Goal: Task Accomplishment & Management: Manage account settings

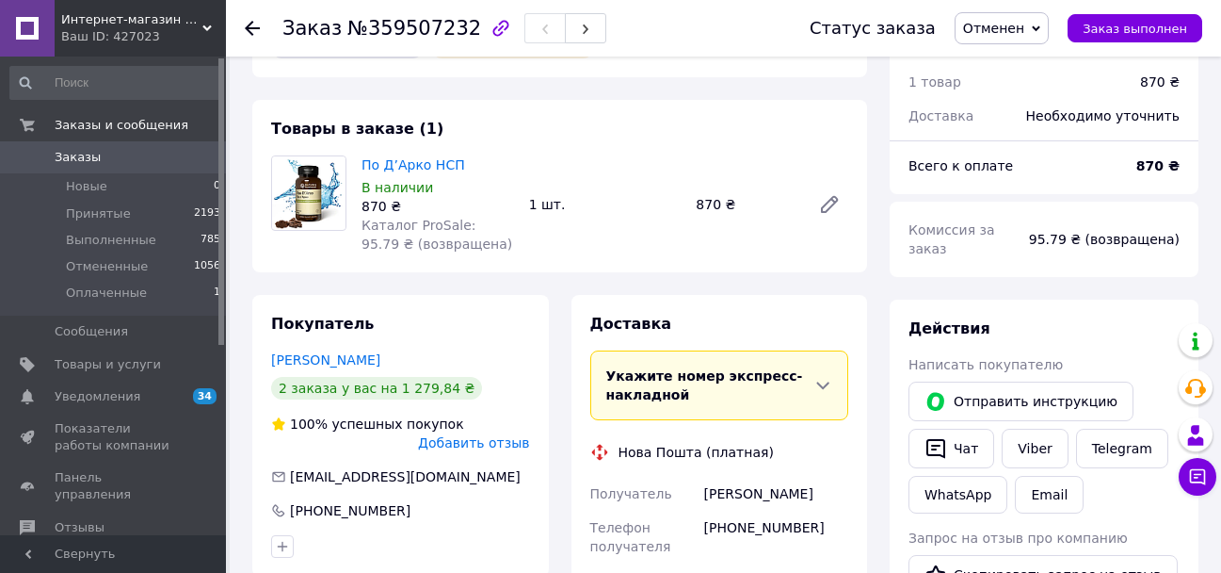
scroll to position [94, 0]
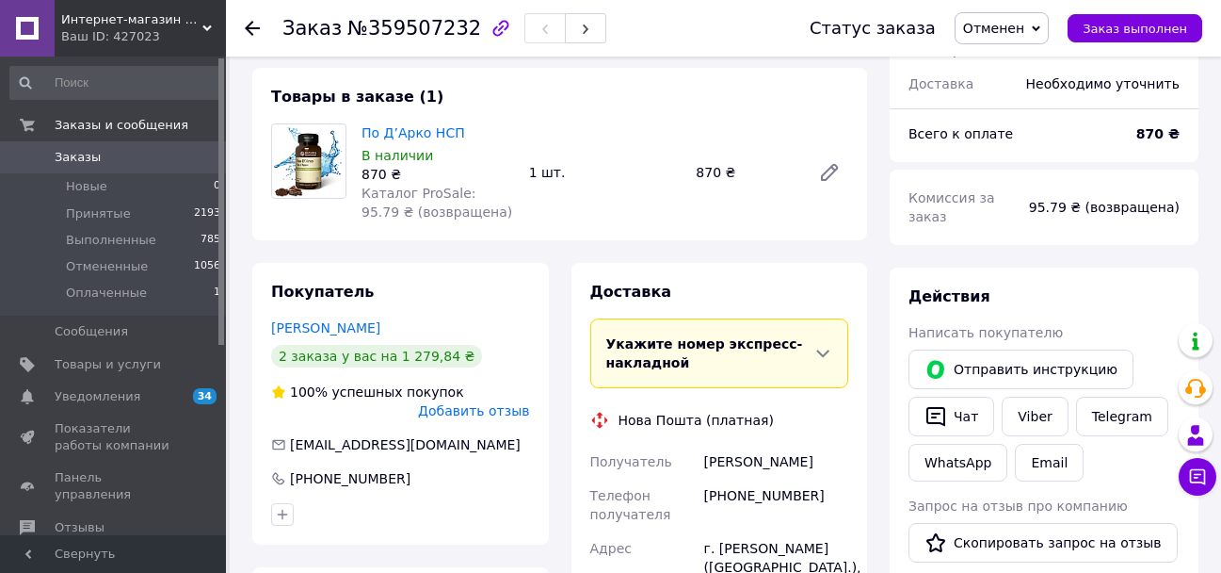
click at [71, 153] on span "Заказы" at bounding box center [78, 157] width 46 height 17
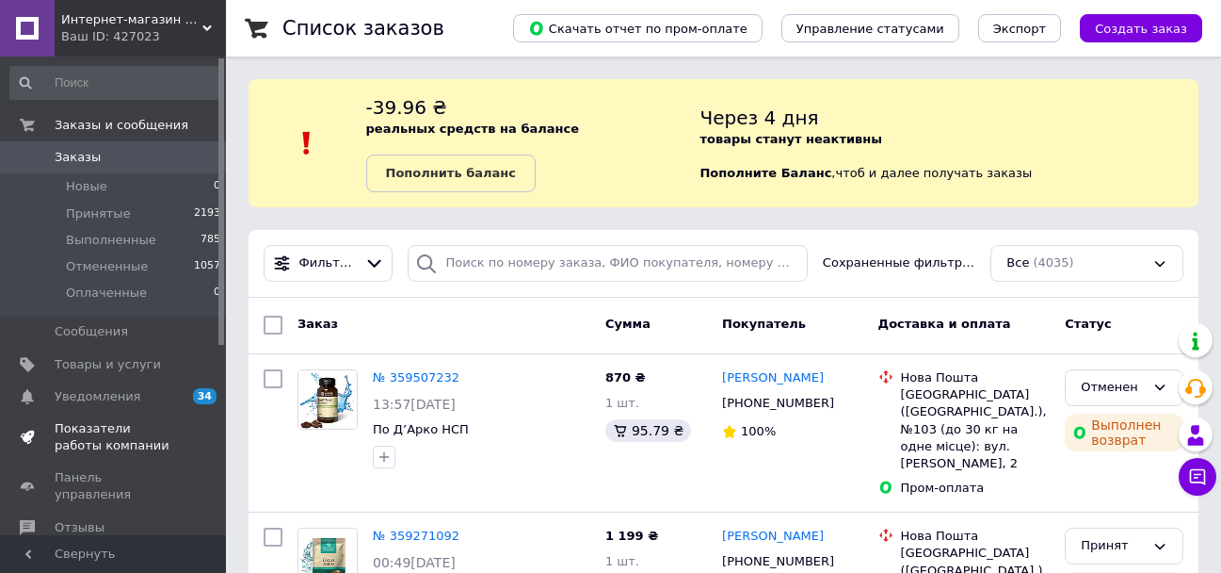
click at [87, 431] on span "Показатели работы компании" at bounding box center [115, 437] width 120 height 34
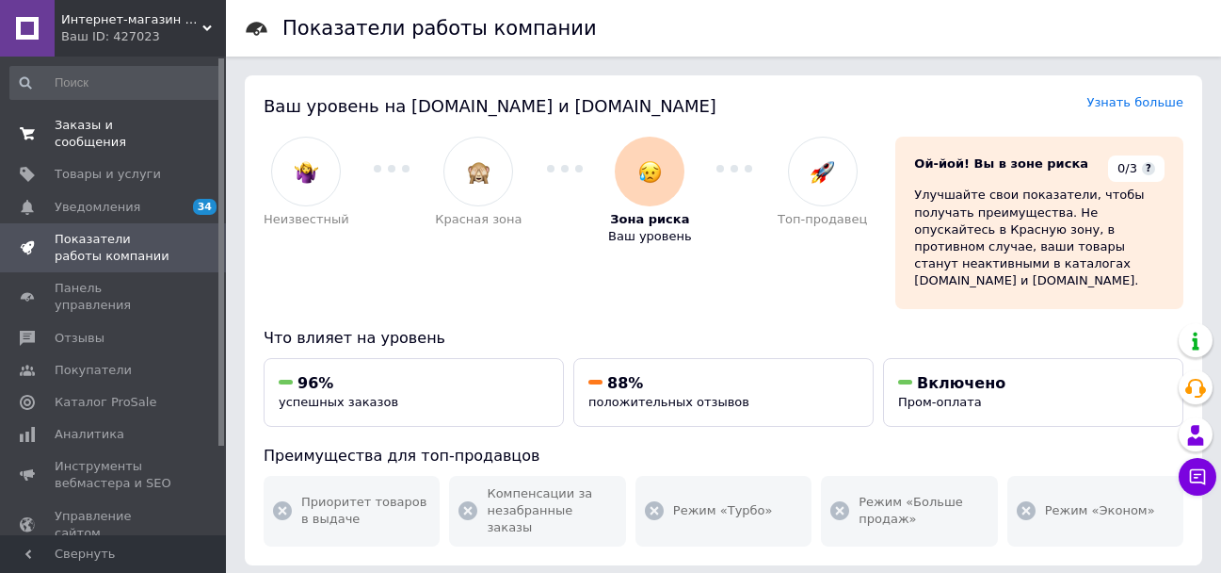
click at [137, 121] on span "Заказы и сообщения" at bounding box center [115, 134] width 120 height 34
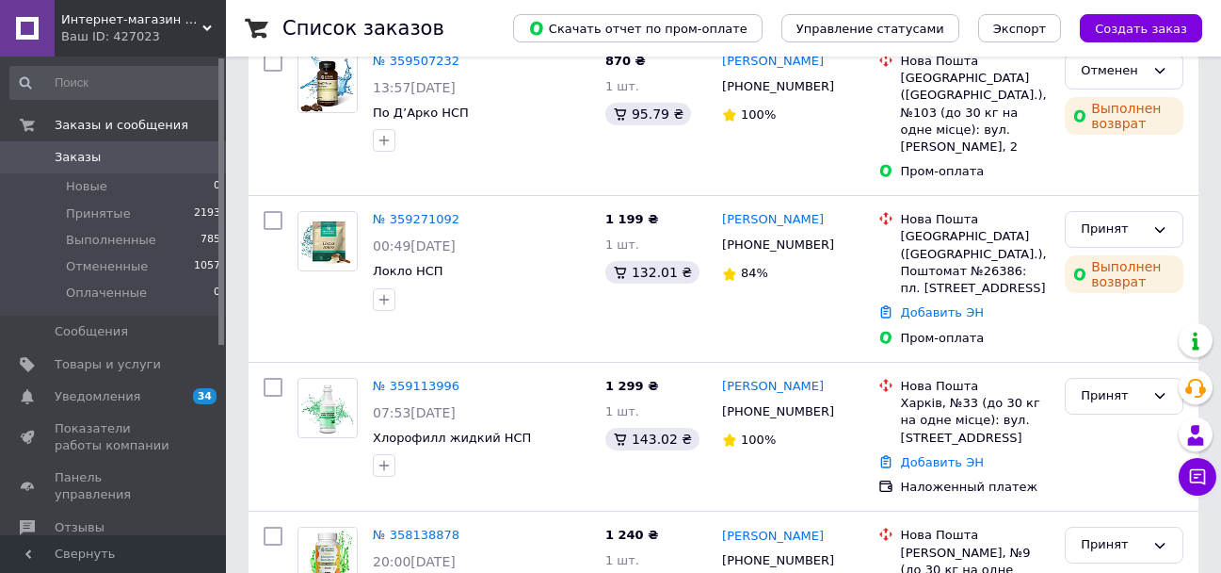
scroll to position [377, 0]
